Goal: Task Accomplishment & Management: Use online tool/utility

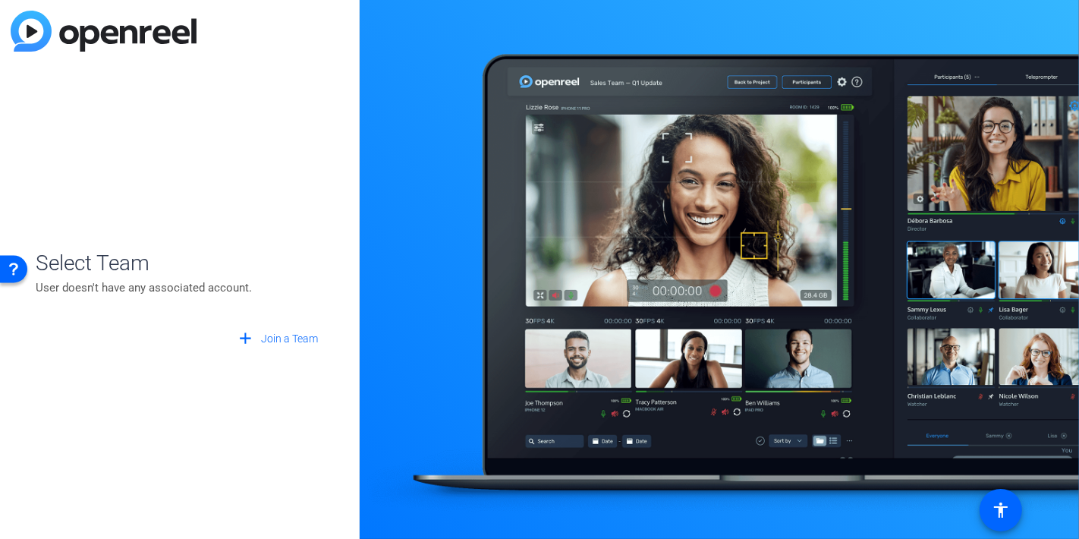
click at [178, 176] on div "Select Team User doesn't have any associated account. add Join a Team" at bounding box center [180, 269] width 360 height 539
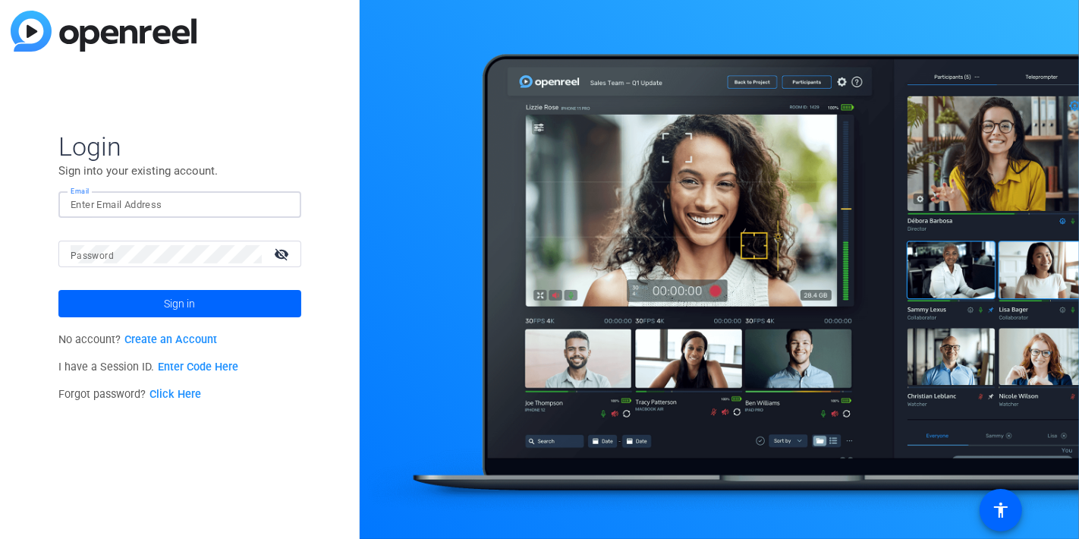
click at [229, 210] on input "Email" at bounding box center [180, 205] width 219 height 18
type input "sarovar.ghissing@mcmcg.com"
click at [58, 290] on button "Sign in" at bounding box center [179, 303] width 243 height 27
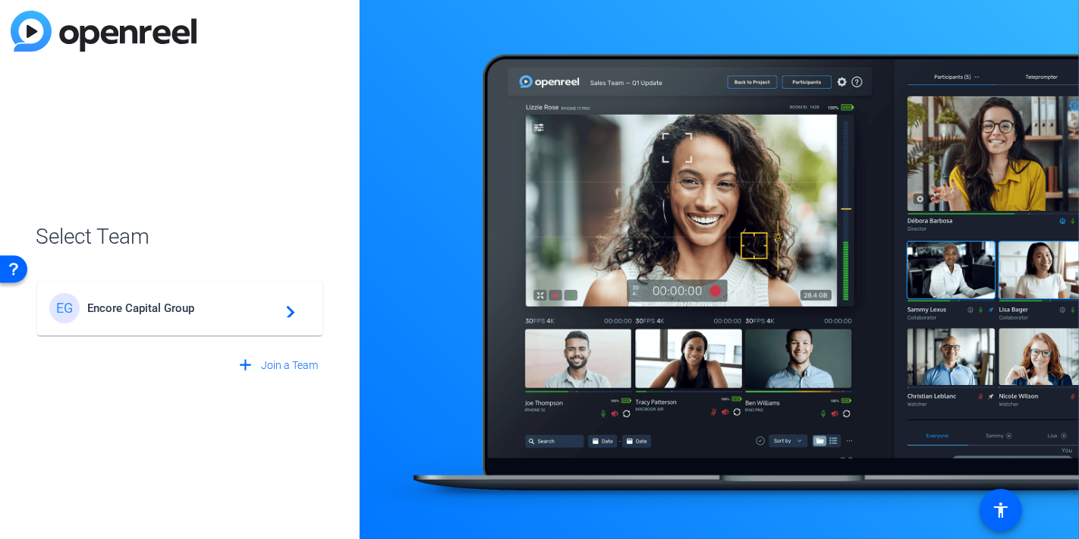
click at [143, 315] on div "EG Encore Capital Group navigate_next" at bounding box center [179, 308] width 261 height 30
click at [143, 315] on div "EG Encore Capital Group navigate_next" at bounding box center [180, 300] width 288 height 73
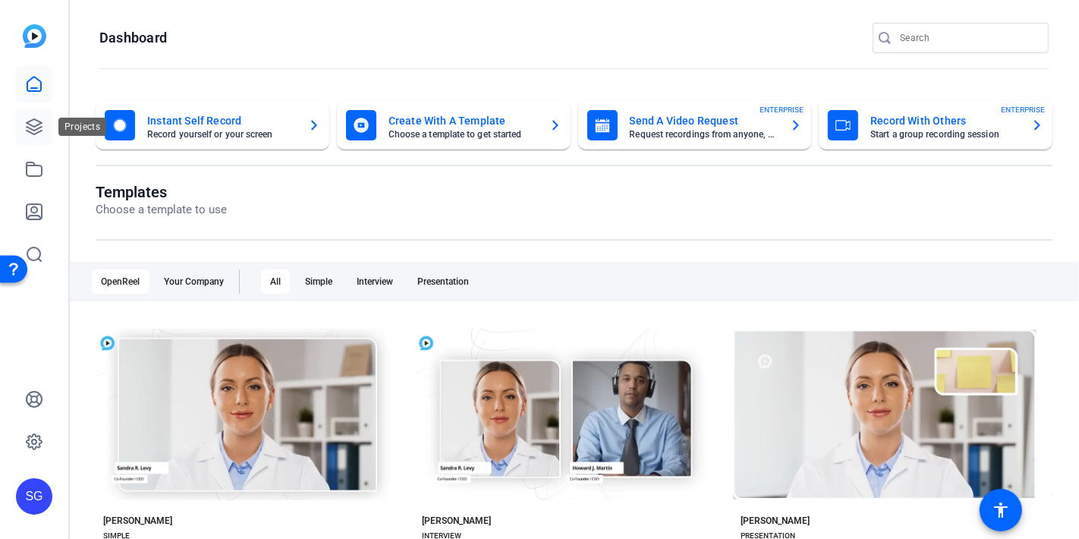
click at [43, 132] on link at bounding box center [34, 127] width 36 height 36
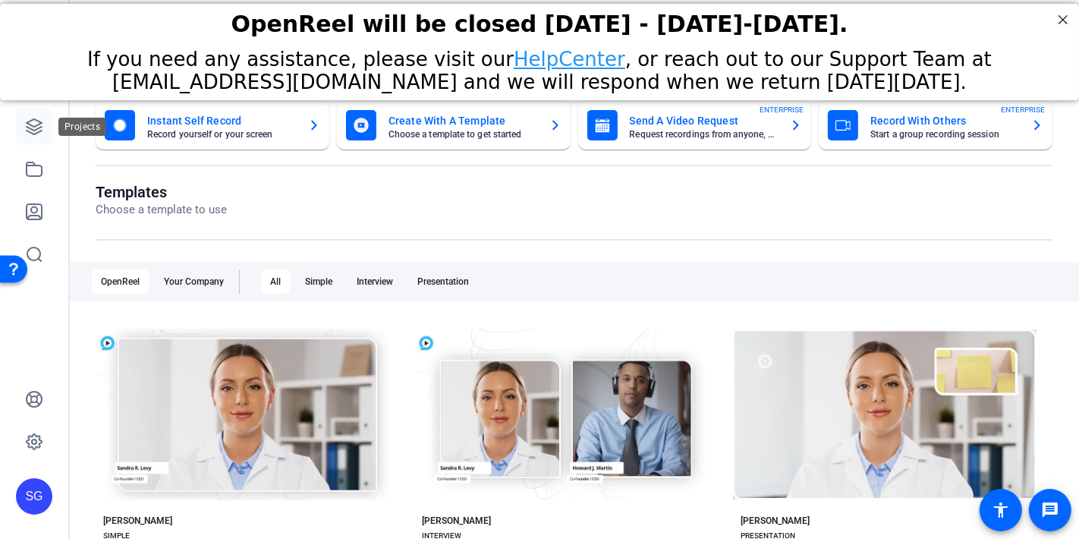
click at [33, 127] on icon at bounding box center [34, 126] width 15 height 15
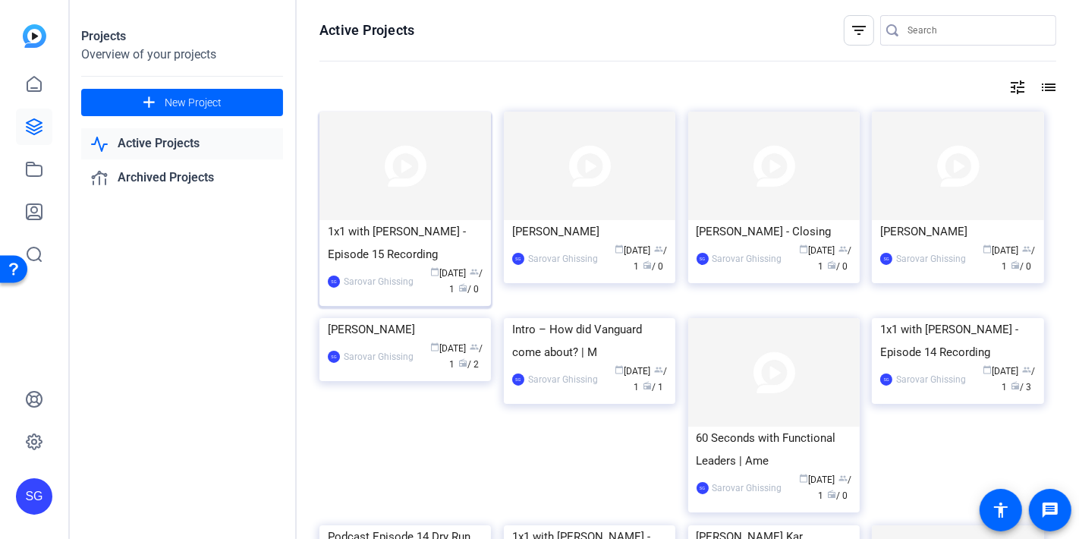
click at [384, 213] on img at bounding box center [406, 166] width 172 height 109
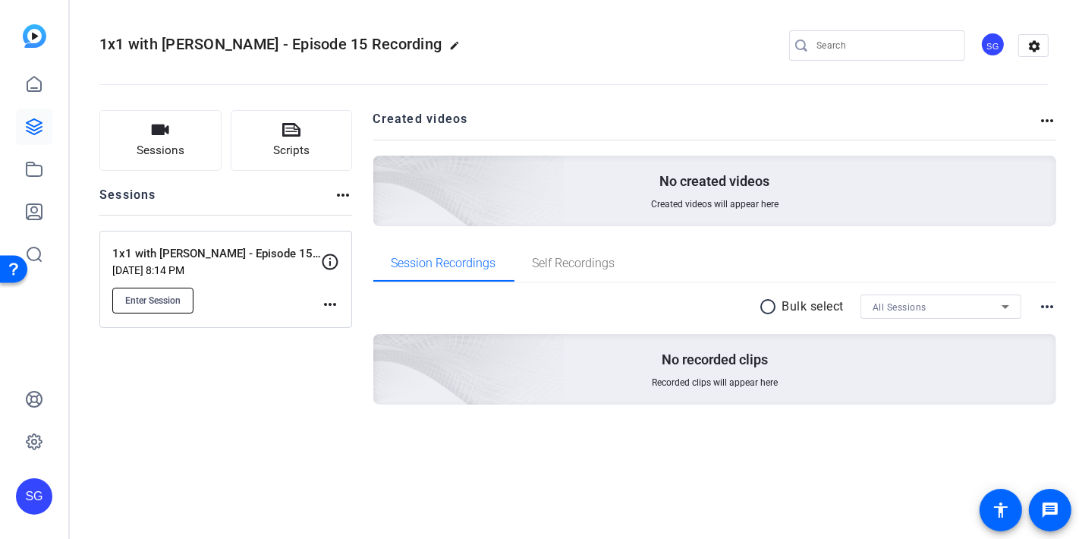
click at [172, 296] on span "Enter Session" at bounding box center [152, 300] width 55 height 12
